Goal: Task Accomplishment & Management: Use online tool/utility

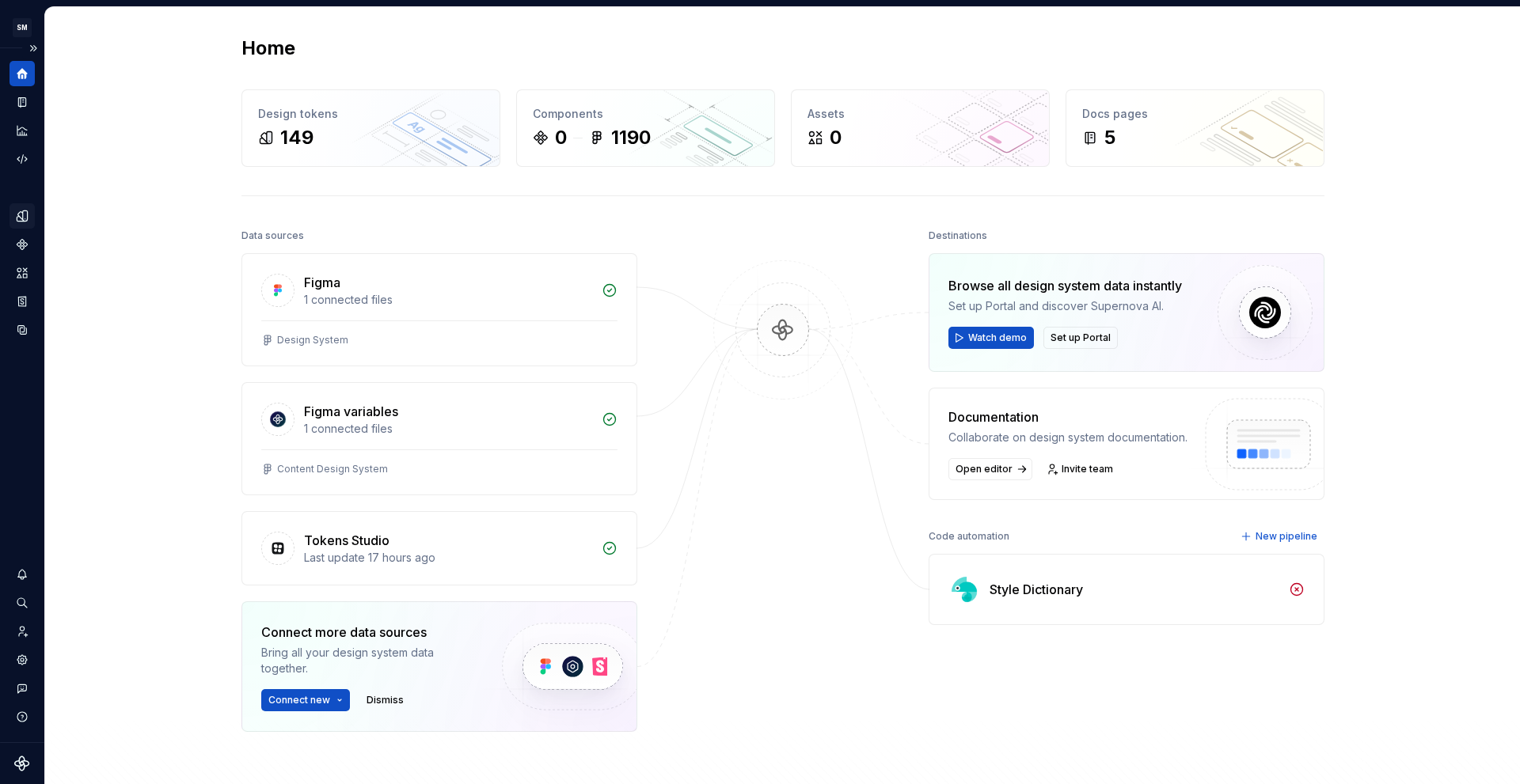
click at [18, 223] on div "Design tokens" at bounding box center [22, 215] width 25 height 25
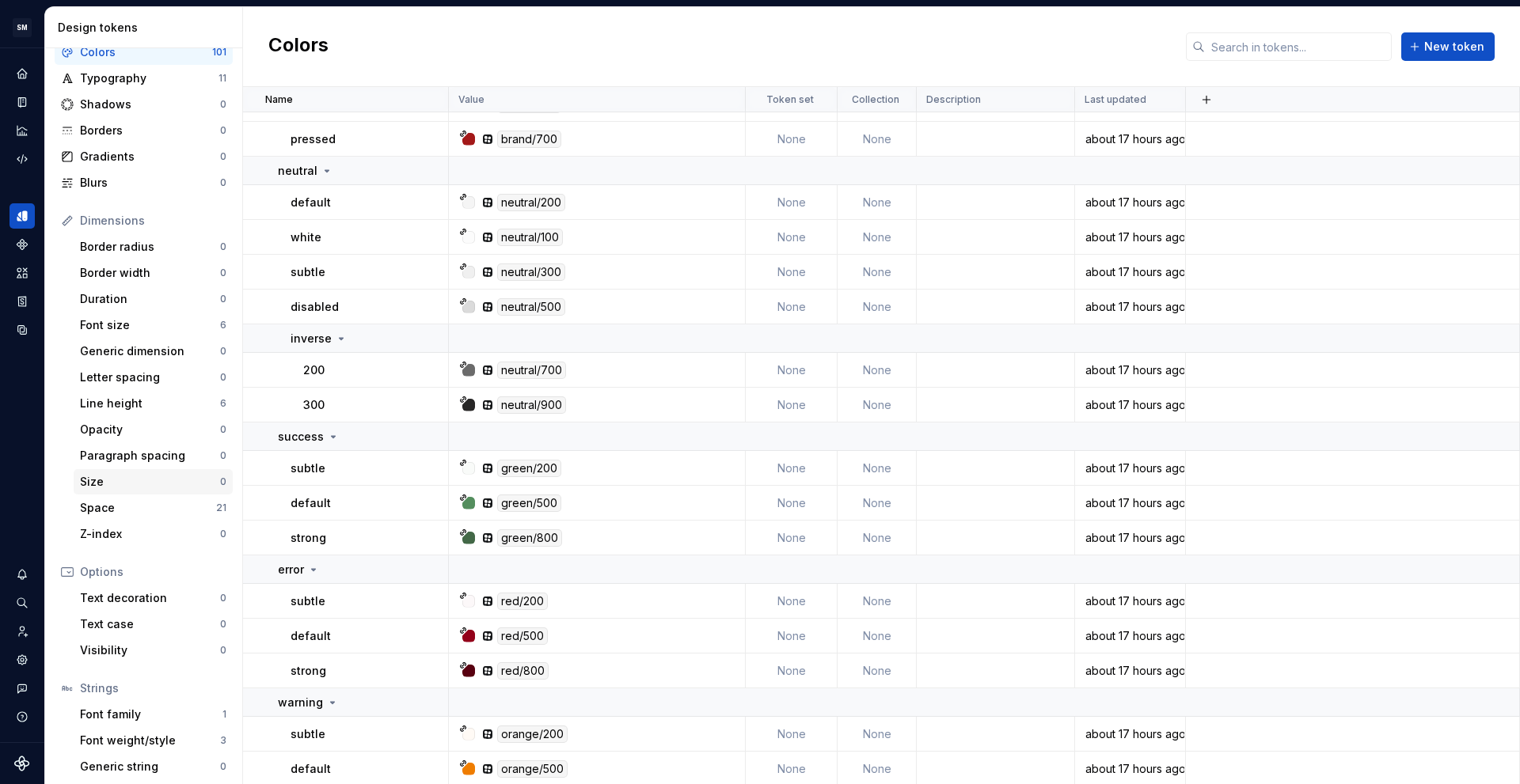
scroll to position [82, 0]
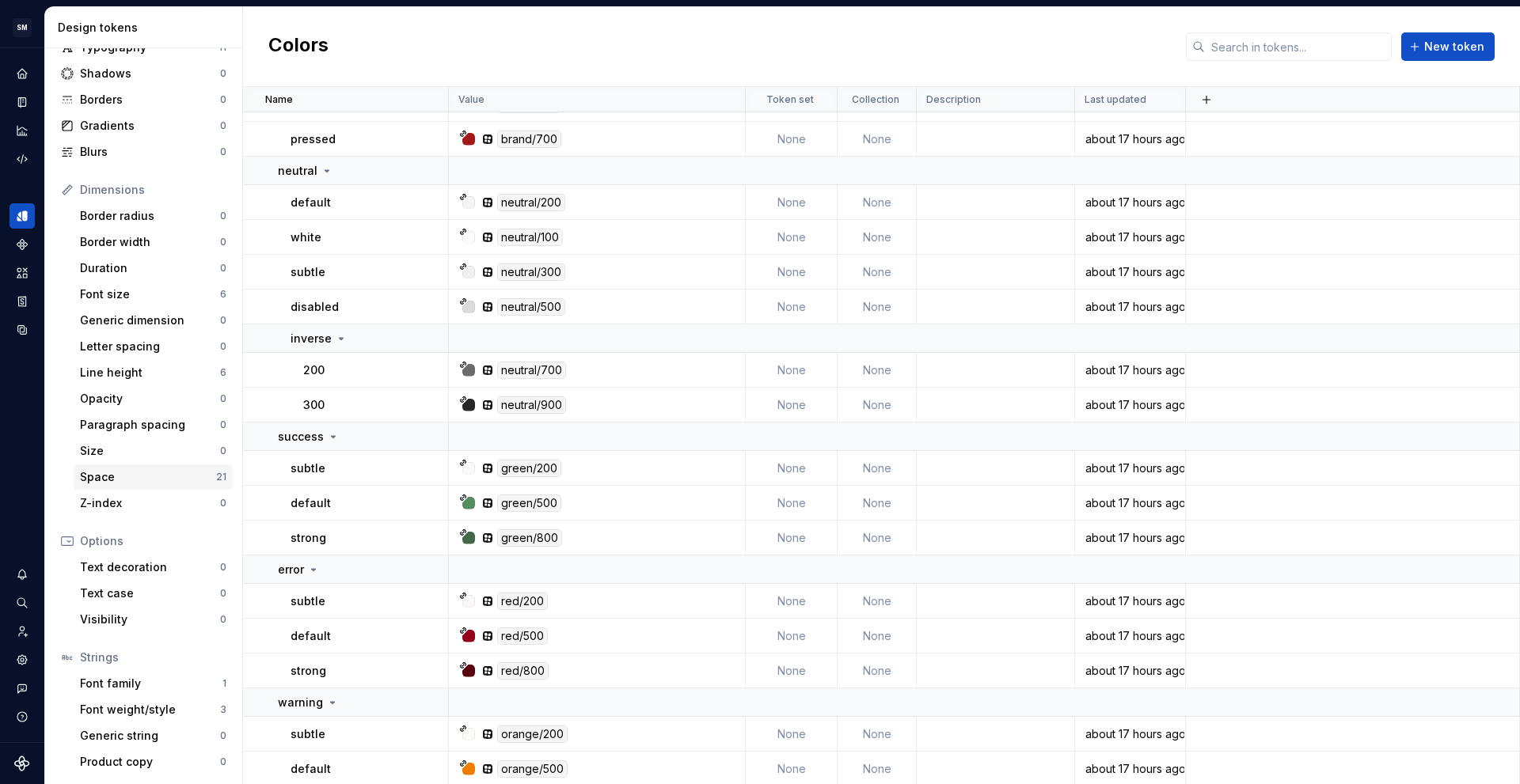
click at [135, 483] on div "Space" at bounding box center [148, 477] width 137 height 16
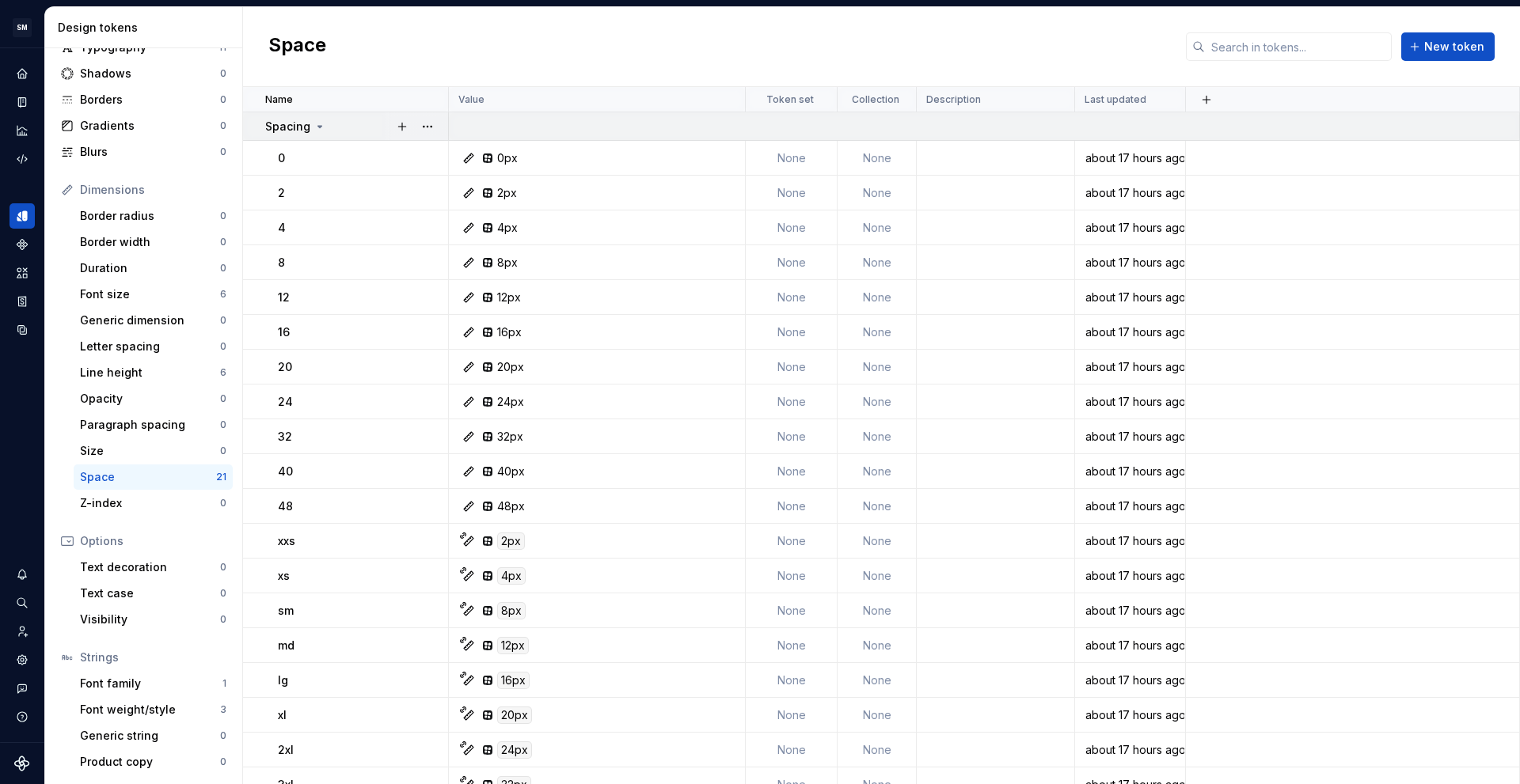
click at [324, 129] on icon at bounding box center [319, 126] width 12 height 12
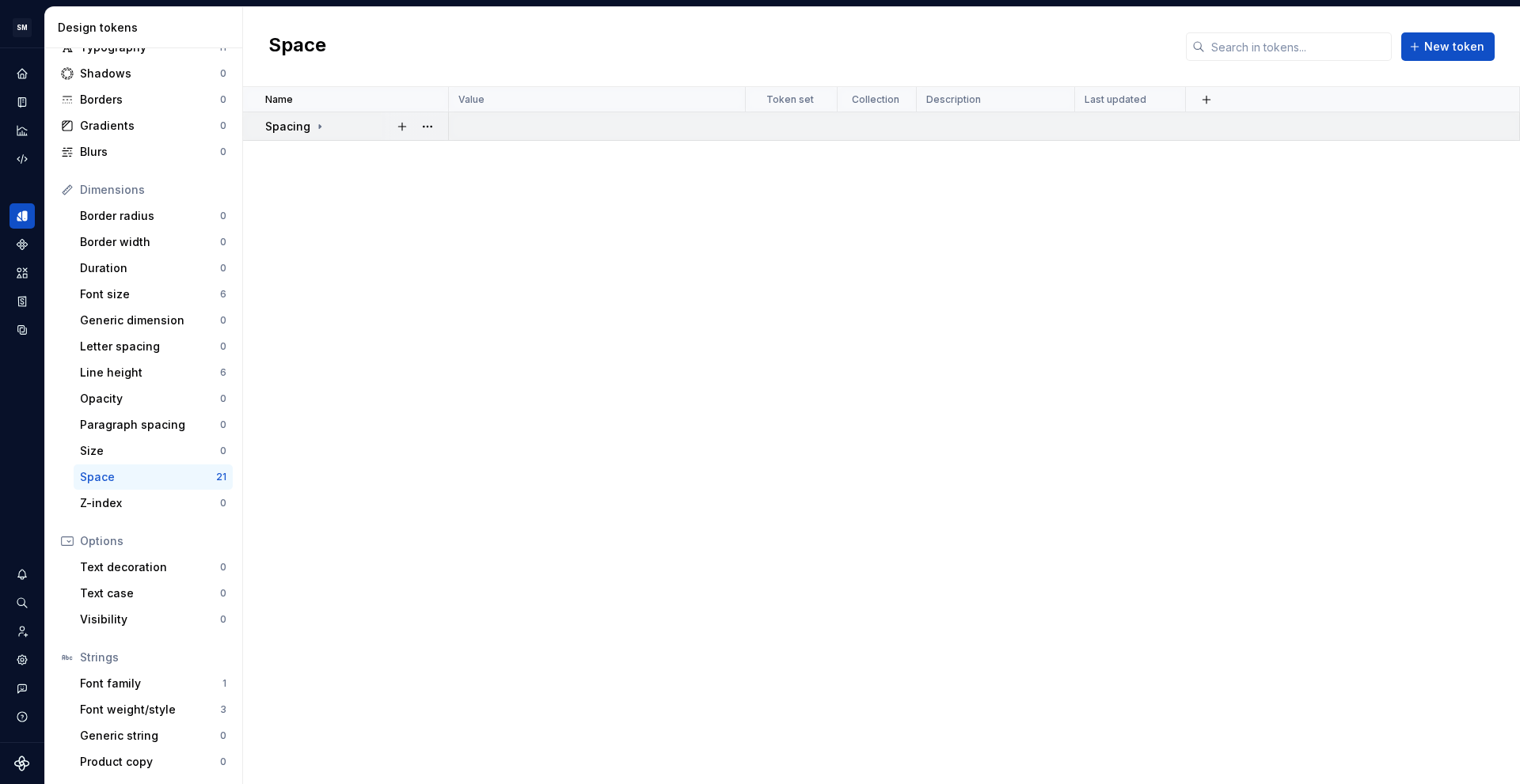
click at [321, 132] on icon at bounding box center [319, 126] width 12 height 12
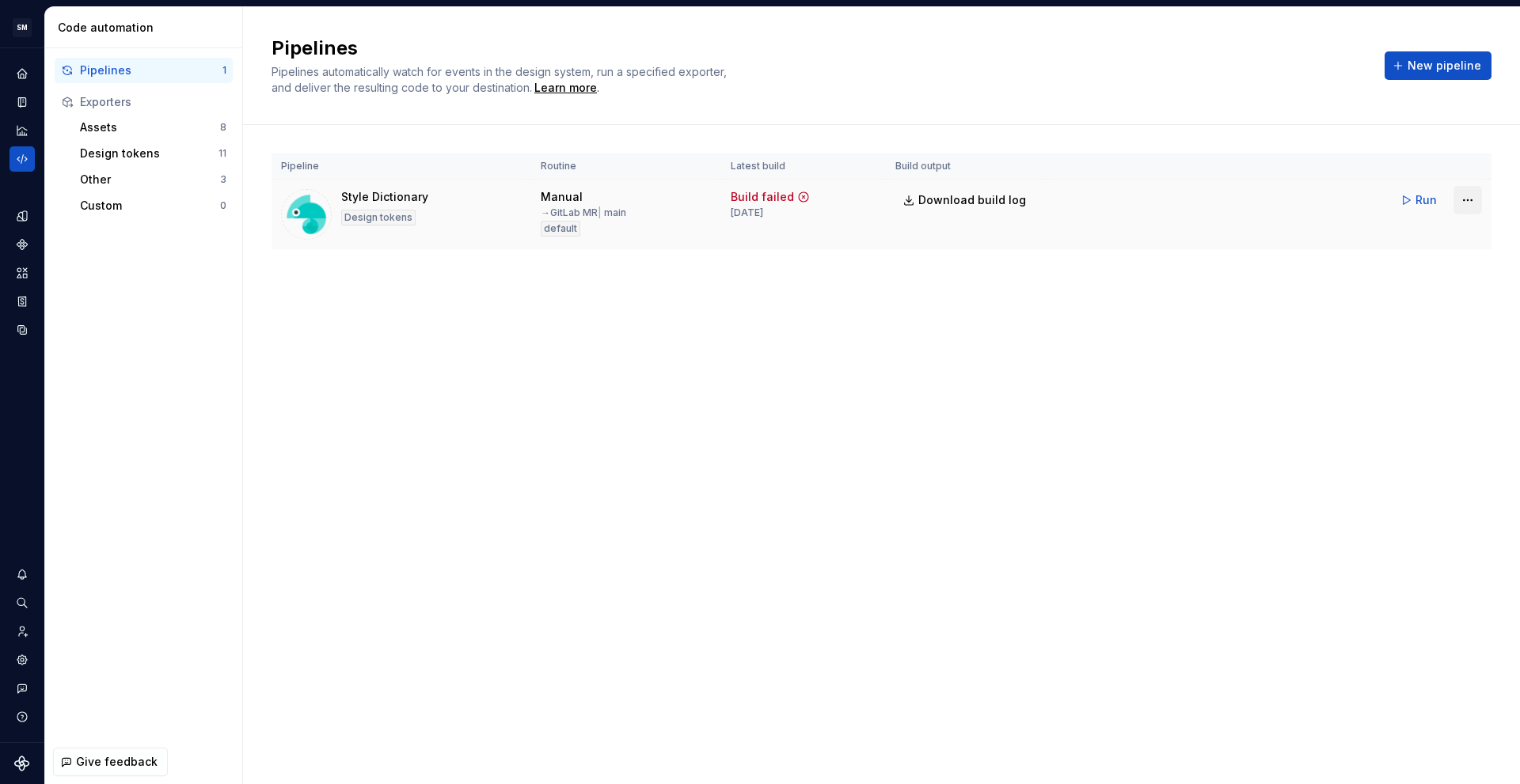
click at [1458, 198] on html "SM DEV-DS M Design system data Code automation Pipelines 1 Exporters Assets 8 D…" at bounding box center [760, 392] width 1520 height 784
click at [1453, 241] on div "Edit pipeline" at bounding box center [1447, 234] width 136 height 16
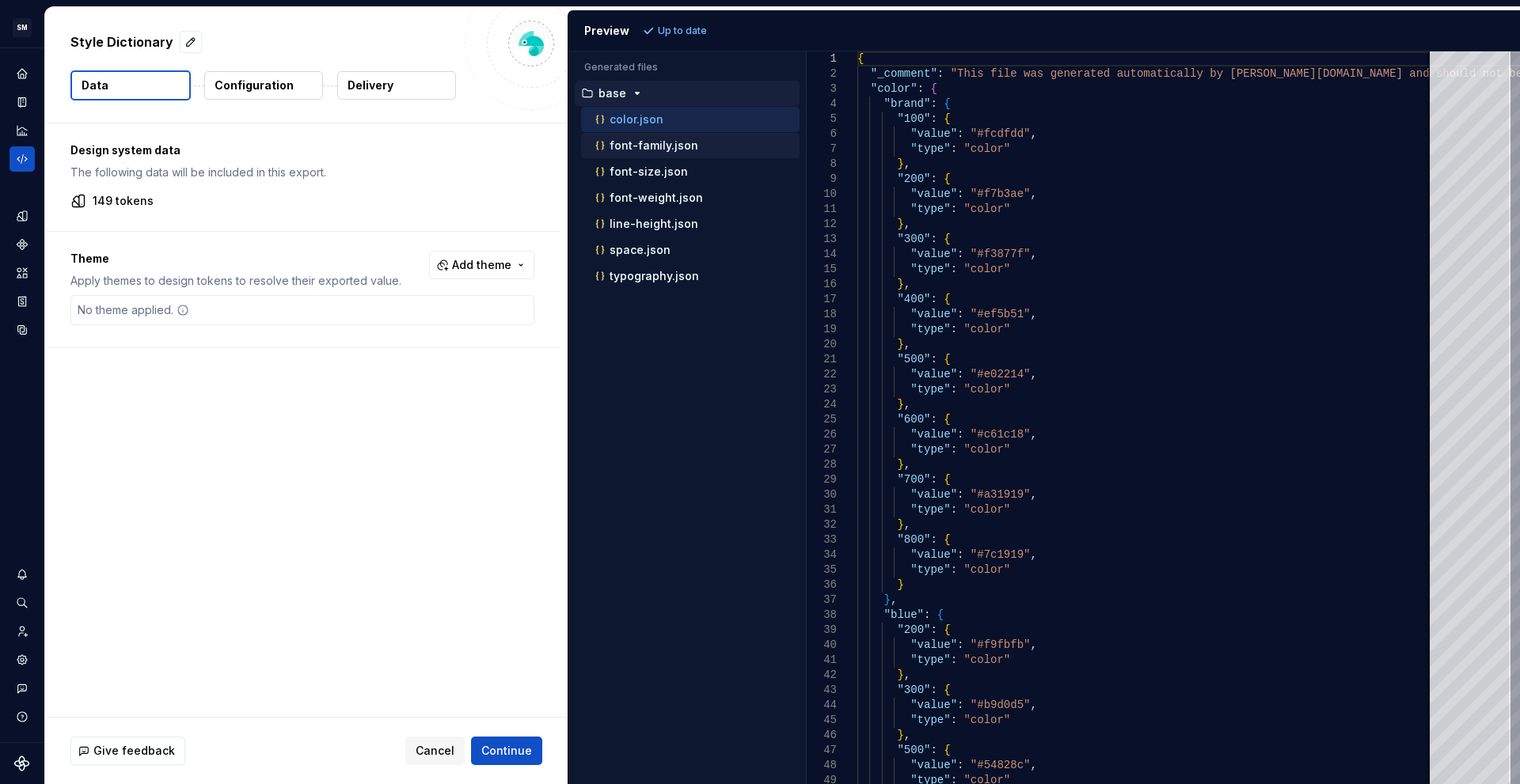
click at [704, 149] on div "font-family.json" at bounding box center [696, 145] width 207 height 16
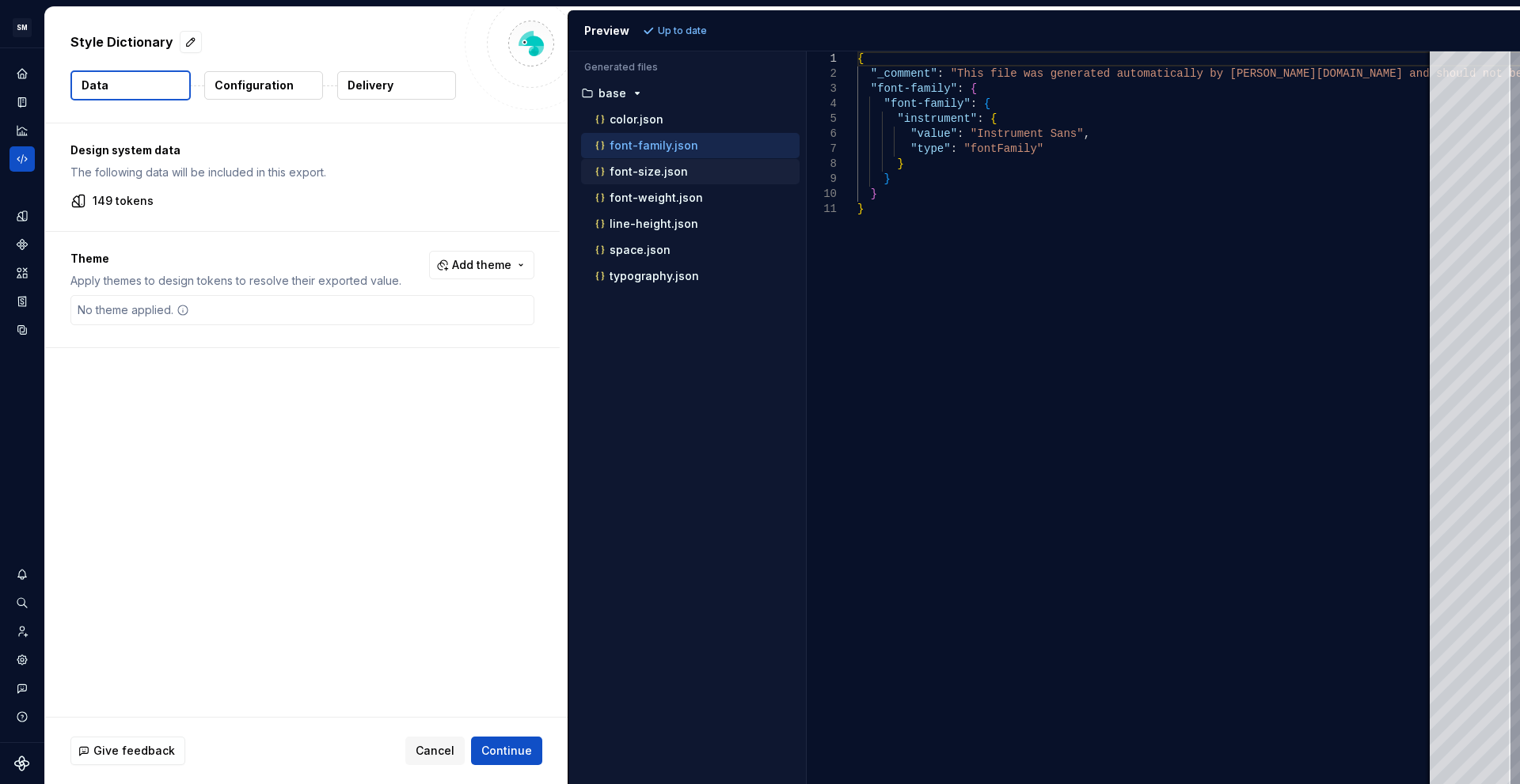
click at [683, 164] on div "font-size.json" at bounding box center [696, 172] width 207 height 16
type textarea "**********"
